Goal: Navigation & Orientation: Find specific page/section

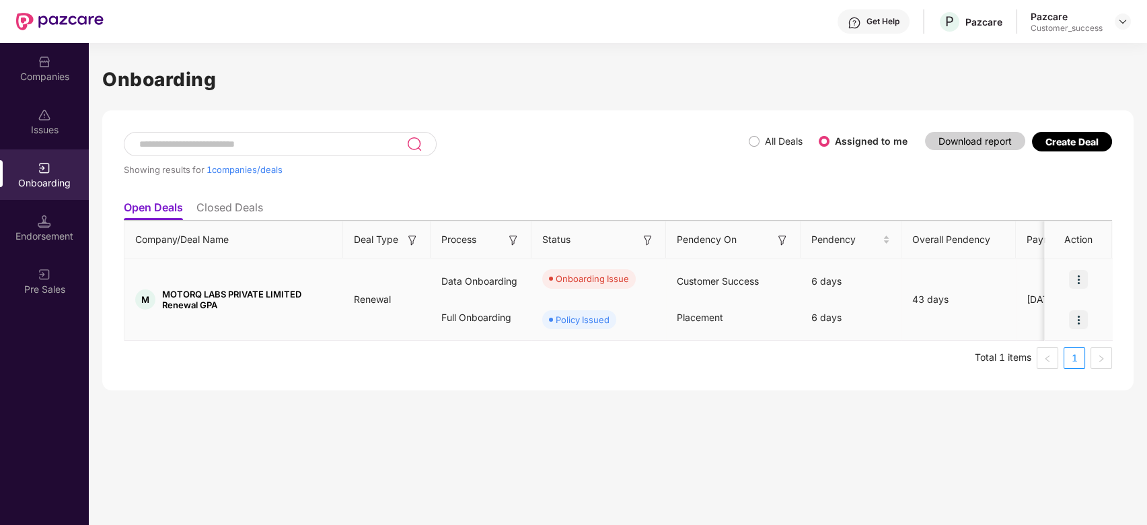
click at [1084, 275] on img at bounding box center [1078, 279] width 19 height 19
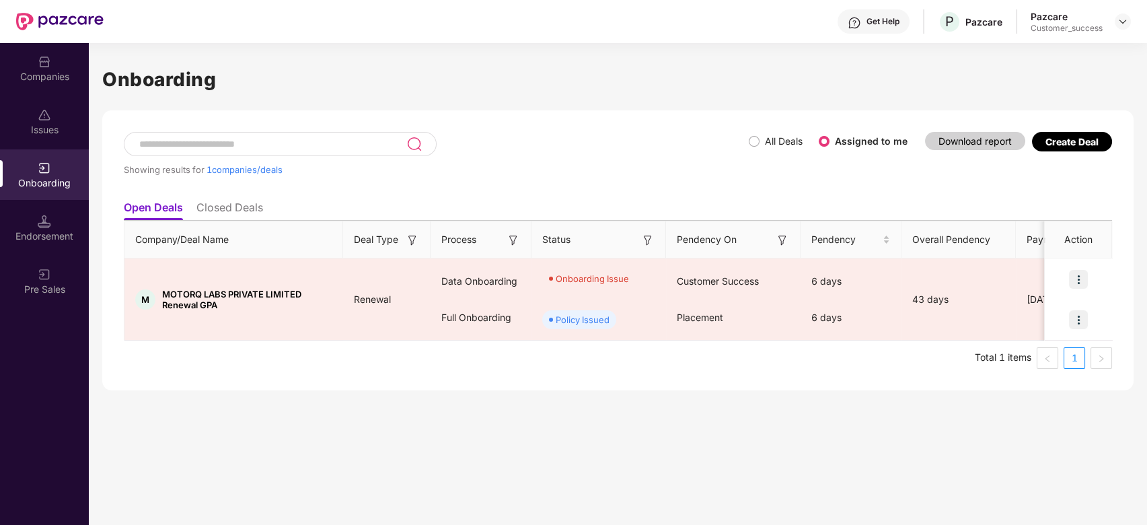
click at [886, 50] on div "Onboarding Showing results for 1 companies/deals All Deals Assigned to me Downl…" at bounding box center [618, 216] width 1032 height 347
click at [1125, 21] on img at bounding box center [1123, 21] width 11 height 11
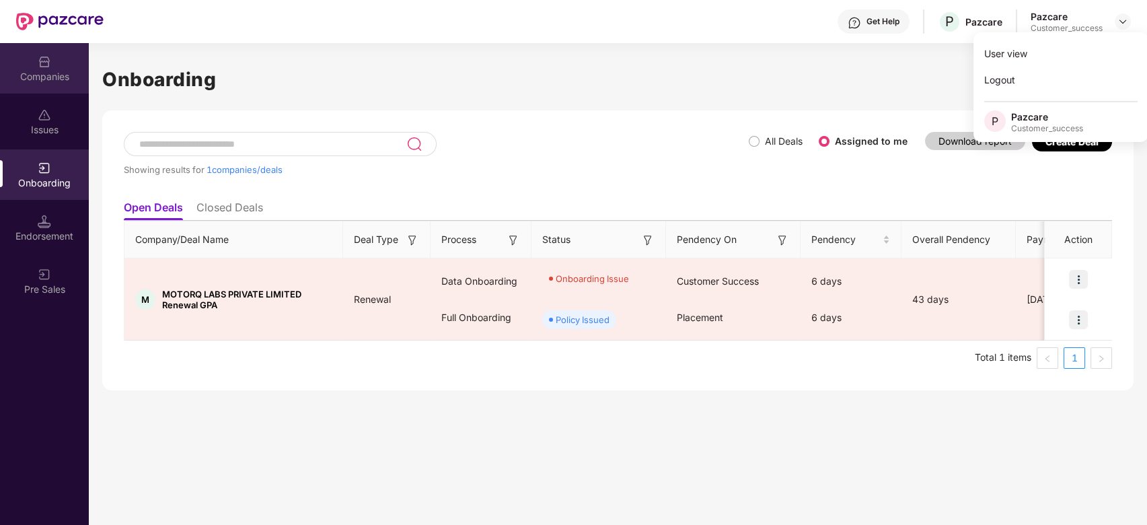
click at [56, 53] on div "Companies" at bounding box center [44, 68] width 89 height 50
